Goal: Information Seeking & Learning: Check status

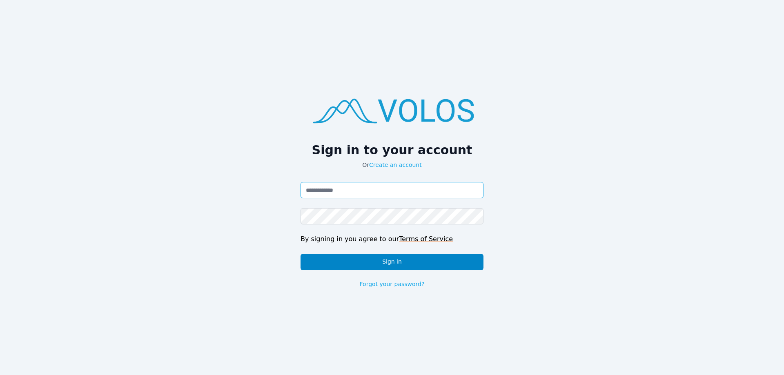
type input "**********"
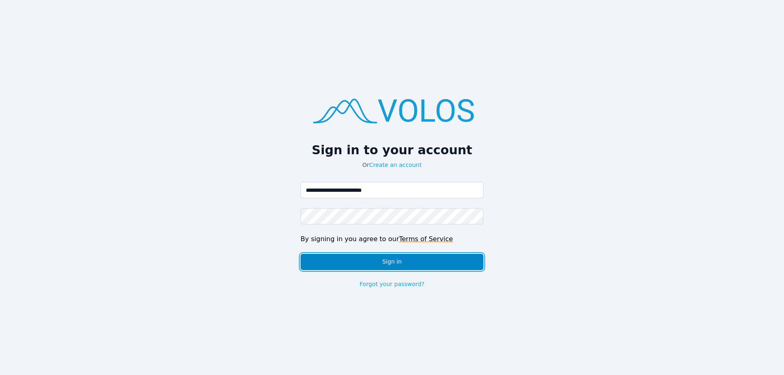
click at [353, 260] on button "Sign in" at bounding box center [392, 262] width 183 height 16
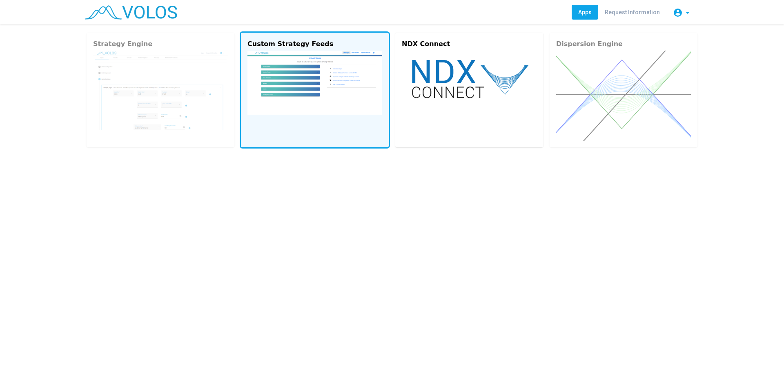
click at [288, 76] on img at bounding box center [315, 83] width 135 height 64
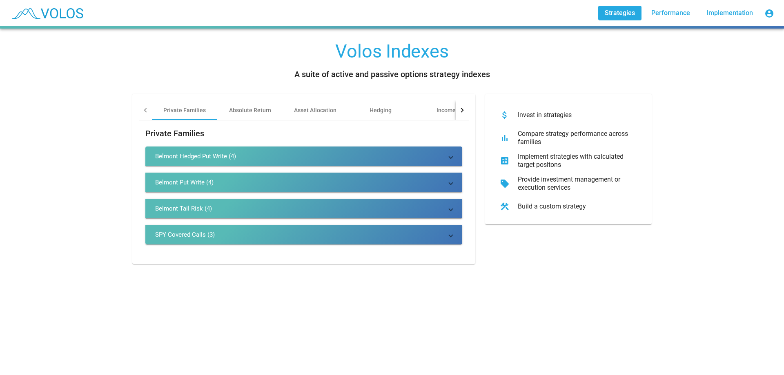
click at [246, 180] on mat-panel-title "Belmont Put Write (4)" at bounding box center [299, 183] width 288 height 8
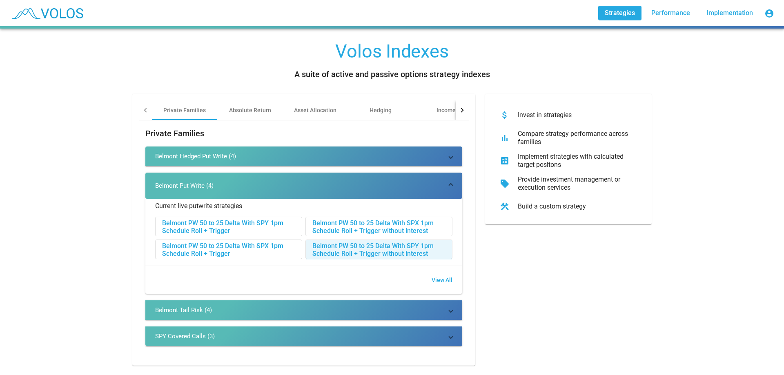
click at [393, 247] on div "Belmont PW 50 to 25 Delta With SPY 1pm Schedule Roll + Trigger without interest" at bounding box center [379, 250] width 146 height 20
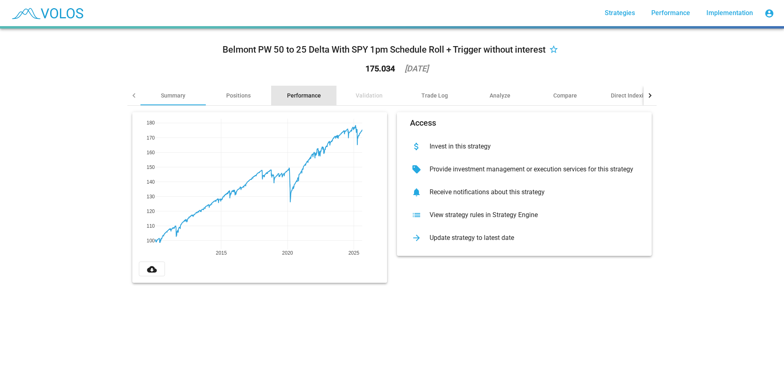
click at [300, 95] on div "Performance" at bounding box center [304, 96] width 34 height 8
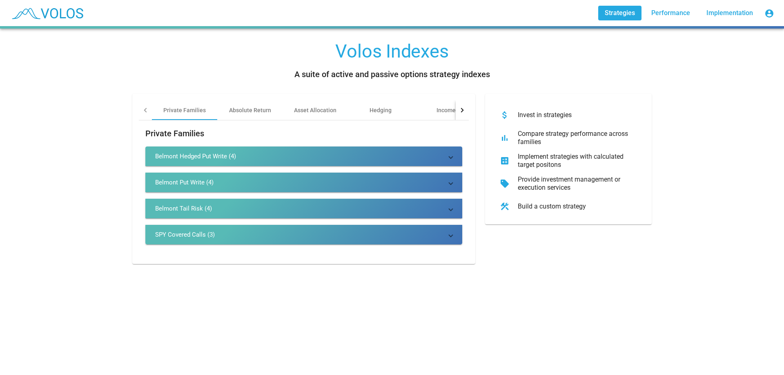
click at [226, 152] on mat-expansion-panel-header "Belmont Hedged Put Write (4)" at bounding box center [303, 157] width 317 height 20
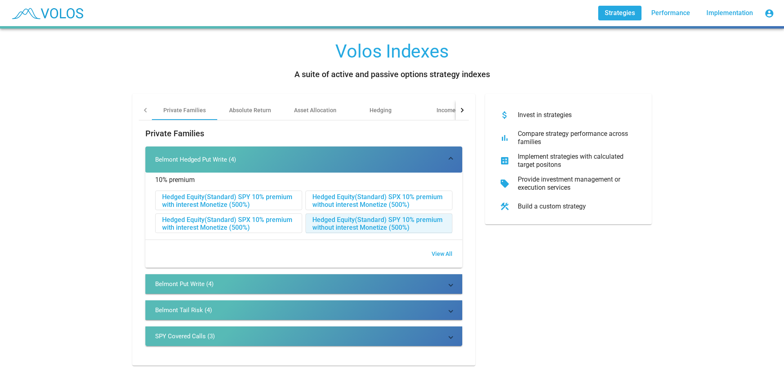
click at [366, 223] on div "Hedged Equity(Standard) SPY 10% premium without interest Monetize (500%)" at bounding box center [379, 224] width 146 height 20
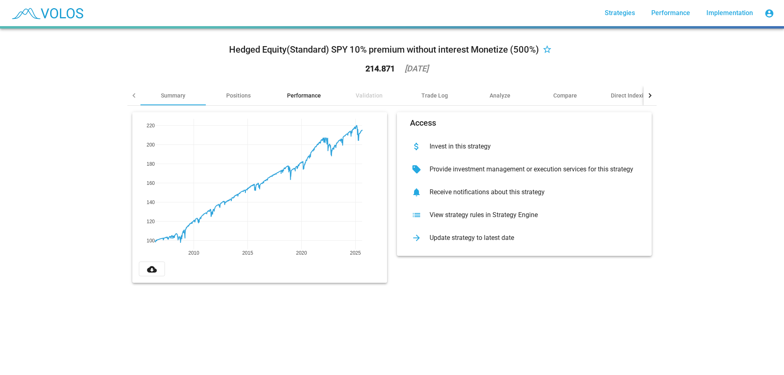
click at [302, 86] on div "Performance" at bounding box center [303, 96] width 65 height 20
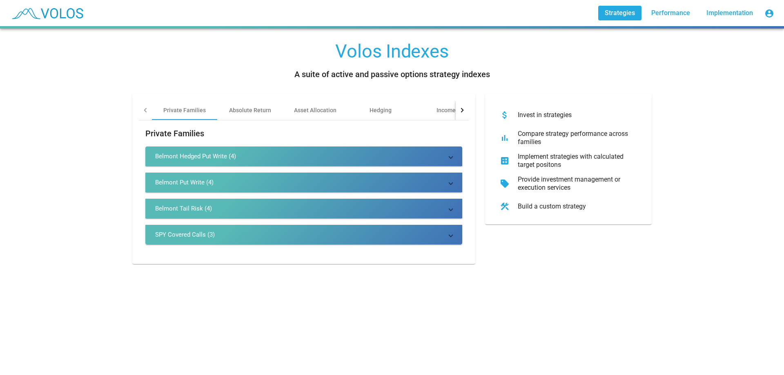
click at [303, 160] on mat-panel-title "Belmont Hedged Put Write (4)" at bounding box center [299, 156] width 288 height 8
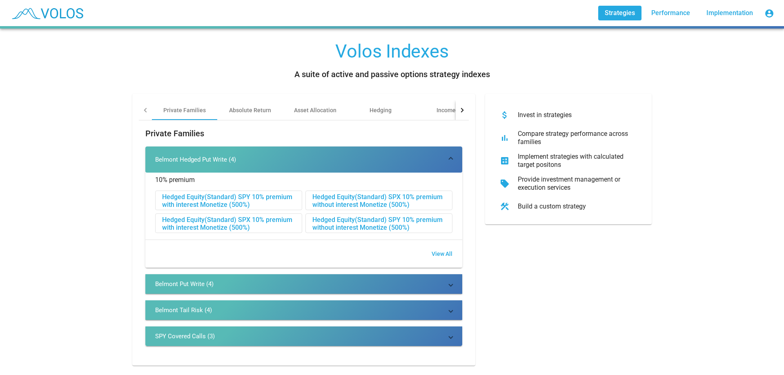
click at [321, 195] on div "Hedged Equity(Standard) SPX 10% premium without interest Monetize (500%)" at bounding box center [379, 201] width 146 height 20
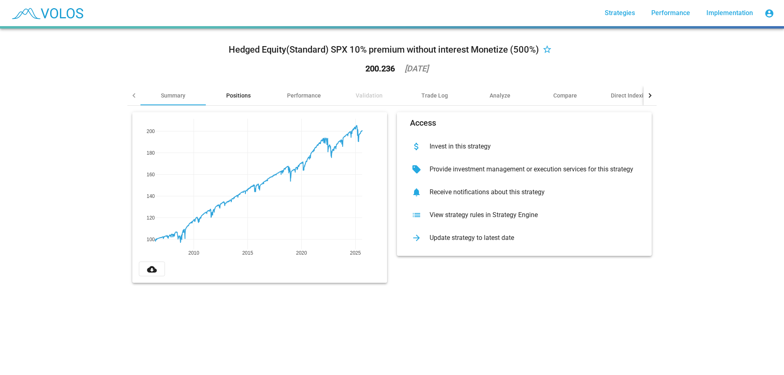
click at [238, 94] on div "Positions" at bounding box center [238, 96] width 25 height 8
